Goal: Transaction & Acquisition: Obtain resource

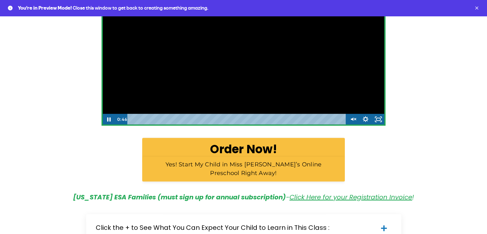
scroll to position [288, 0]
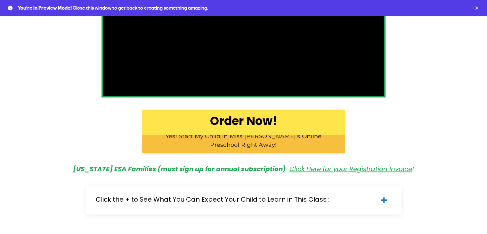
click at [246, 124] on b "Order Now!" at bounding box center [243, 121] width 67 height 16
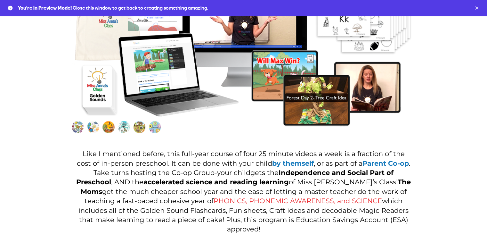
scroll to position [705, 0]
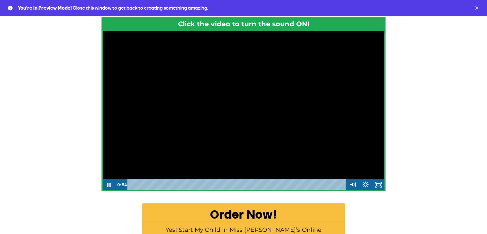
scroll to position [224, 0]
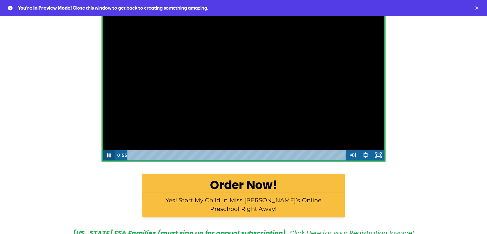
click at [110, 154] on icon "Pause" at bounding box center [109, 155] width 4 height 4
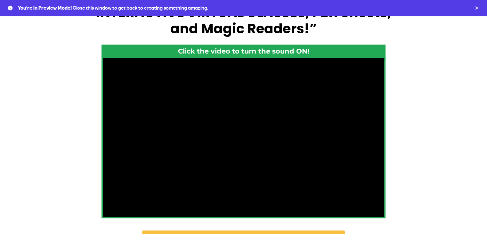
scroll to position [96, 0]
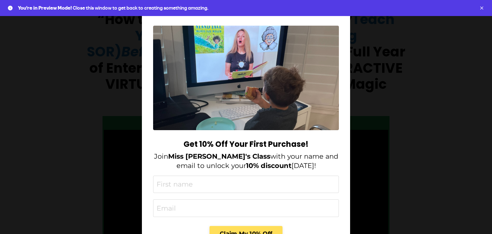
click at [410, 50] on div "Get 10% Off Your First Purchase! Join Miss Anna's Class with your name and emai…" at bounding box center [246, 117] width 492 height 234
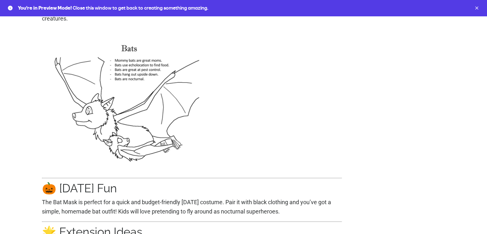
scroll to position [1730, 0]
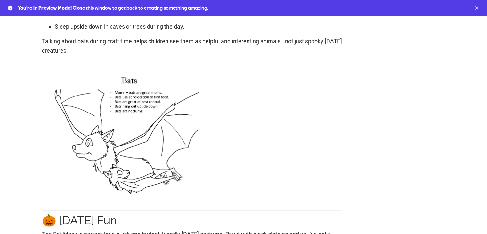
click at [311, 148] on p at bounding box center [192, 133] width 300 height 144
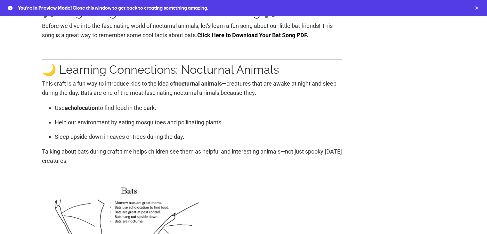
scroll to position [1601, 0]
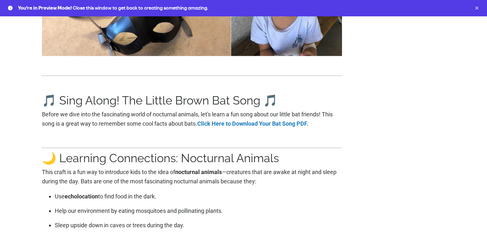
scroll to position [1537, 0]
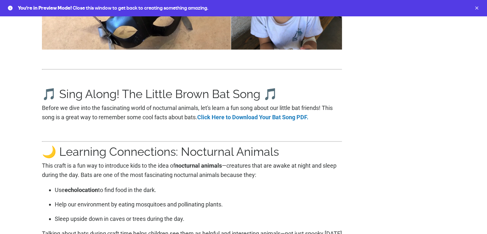
click at [156, 136] on p at bounding box center [192, 131] width 300 height 9
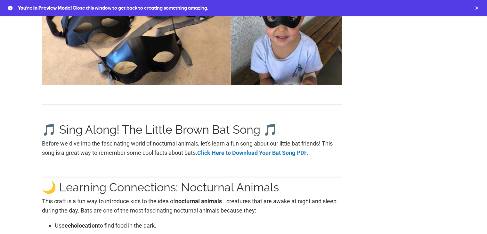
scroll to position [1505, 0]
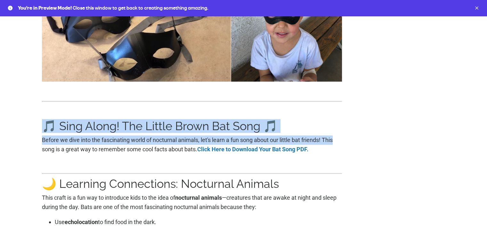
drag, startPoint x: 46, startPoint y: 131, endPoint x: 340, endPoint y: 143, distance: 294.6
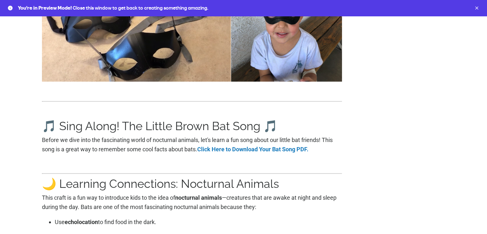
click at [238, 152] on link "Click Here to Download Your Bat Song PDF." at bounding box center [252, 149] width 111 height 7
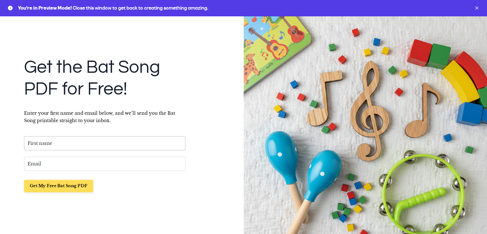
click at [102, 139] on input "text" at bounding box center [104, 143] width 161 height 14
type input "sadsad"
click at [52, 158] on input "email" at bounding box center [104, 164] width 161 height 14
type input "sdasd"
click at [1, 143] on div "Get the Bat Song PDF for Free! Enter your first name and email below, and we’ll…" at bounding box center [101, 118] width 203 height 171
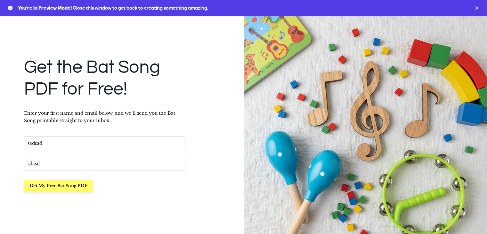
click at [72, 186] on button "Get My Free Bat Song PDF" at bounding box center [58, 186] width 69 height 12
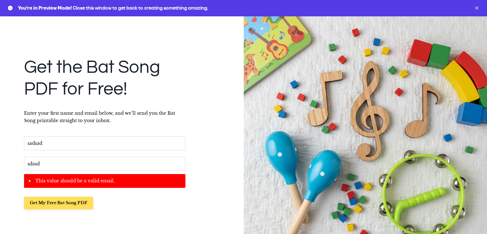
click at [0, 148] on div "Get the Bat Song PDF for Free! Enter your first name and email below, and we’ll…" at bounding box center [101, 126] width 203 height 187
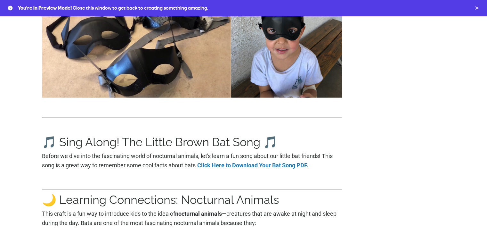
scroll to position [1505, 0]
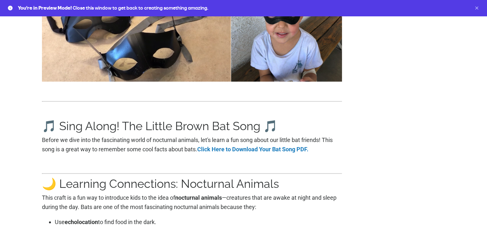
click at [476, 7] on button "Dismiss" at bounding box center [476, 7] width 5 height 5
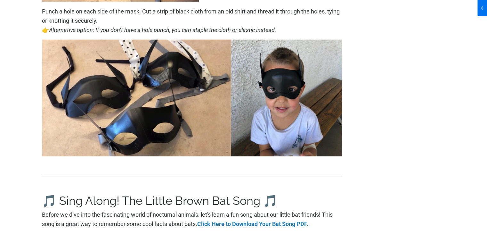
scroll to position [1409, 0]
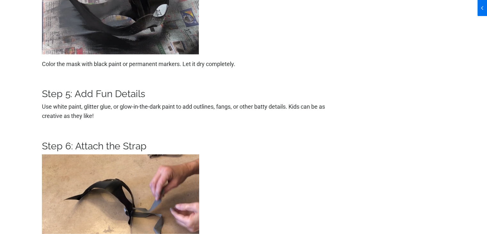
scroll to position [1153, 0]
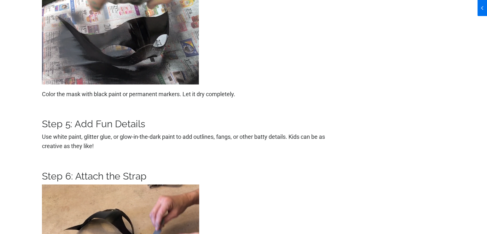
click at [15, 118] on div "DIY Bat Mask Craft | Fun [DATE] & Science Activity Click for sound @keyframes V…" at bounding box center [243, 62] width 487 height 2379
click at [19, 106] on div "DIY Bat Mask Craft | Fun [DATE] & Science Activity Click for sound @keyframes V…" at bounding box center [243, 62] width 487 height 2379
